Goal: Task Accomplishment & Management: Manage account settings

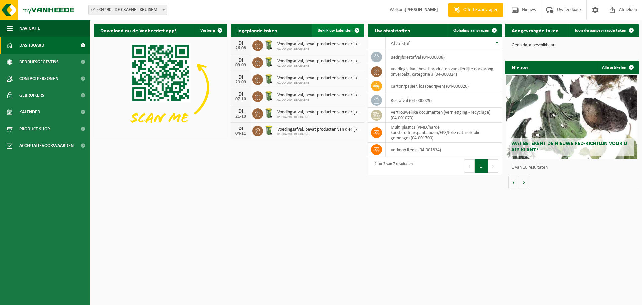
click at [358, 29] on span at bounding box center [357, 30] width 13 height 13
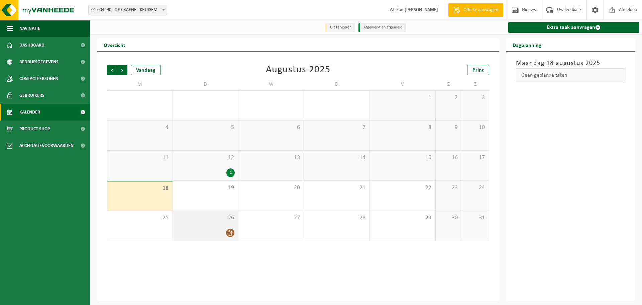
click at [229, 228] on div "26" at bounding box center [206, 226] width 66 height 30
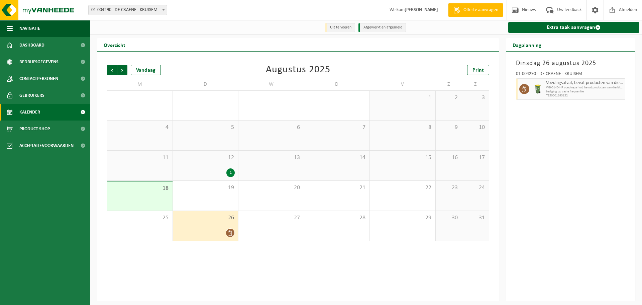
click at [227, 162] on div "12 1" at bounding box center [206, 166] width 66 height 30
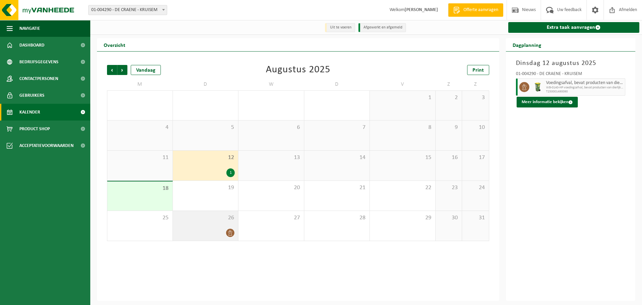
click at [219, 236] on div at bounding box center [205, 232] width 59 height 9
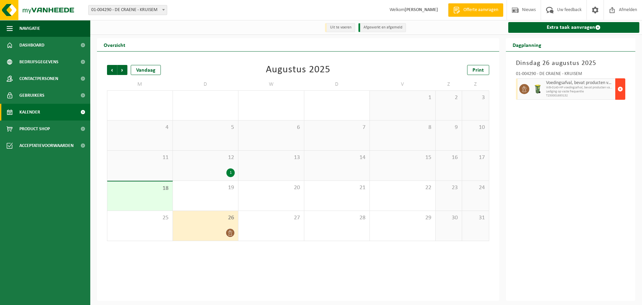
click at [618, 86] on span "button" at bounding box center [620, 88] width 5 height 13
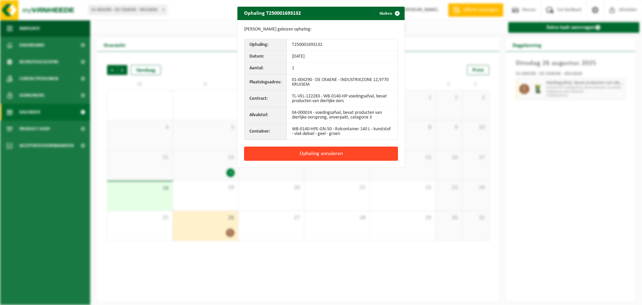
click at [329, 158] on button "Ophaling annuleren" at bounding box center [321, 154] width 154 height 14
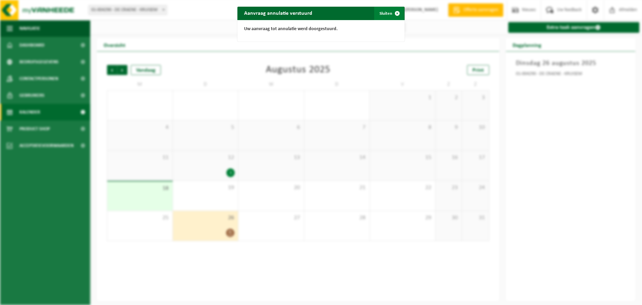
click at [397, 11] on span "button" at bounding box center [397, 13] width 13 height 13
